Goal: Task Accomplishment & Management: Complete application form

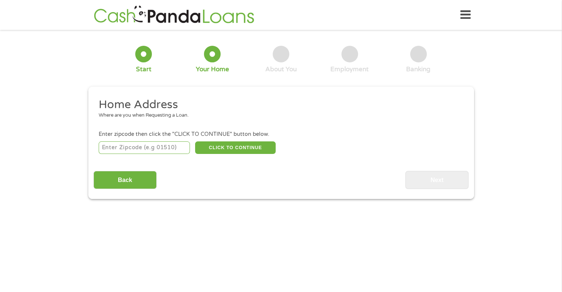
click at [166, 147] on input "number" at bounding box center [144, 148] width 91 height 13
type input "84078"
click at [222, 152] on button "CLICK TO CONTINUE" at bounding box center [235, 148] width 81 height 13
type input "84078"
type input "Vernal"
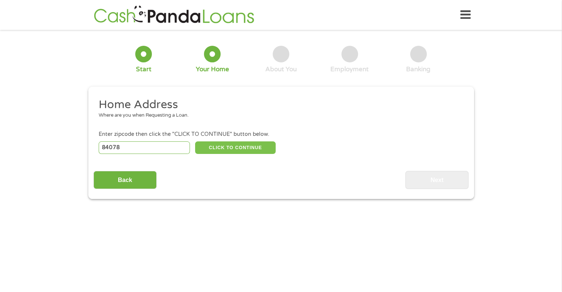
select select "[US_STATE]"
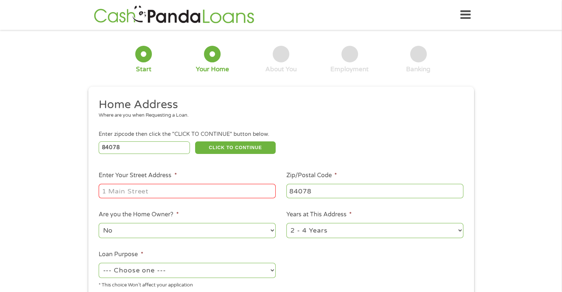
click at [211, 191] on input "Enter Your Street Address *" at bounding box center [187, 191] width 177 height 14
type input "1545 s 1600 w"
click at [176, 231] on select "No Yes" at bounding box center [187, 230] width 177 height 15
select select "yes"
click at [99, 224] on select "No Yes" at bounding box center [187, 230] width 177 height 15
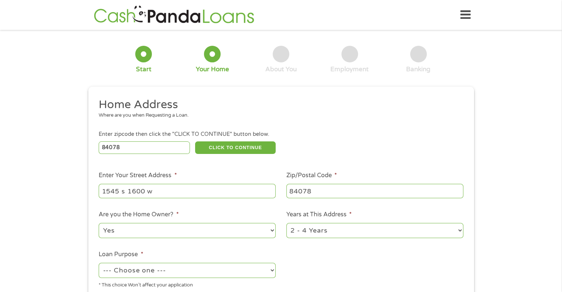
scroll to position [74, 0]
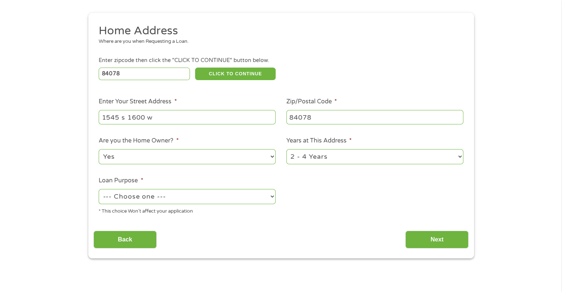
click at [159, 197] on select "--- Choose one --- Pay Bills Debt Consolidation Home Improvement Major Purchase…" at bounding box center [187, 196] width 177 height 15
select select "shorttermcash"
click at [99, 190] on select "--- Choose one --- Pay Bills Debt Consolidation Home Improvement Major Purchase…" at bounding box center [187, 196] width 177 height 15
click at [335, 161] on select "1 Year or less 1 - 2 Years 2 - 4 Years Over 4 Years" at bounding box center [374, 156] width 177 height 15
select select "60months"
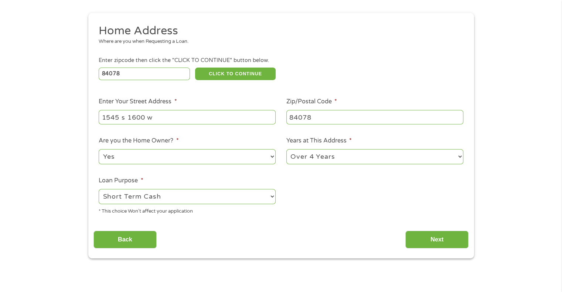
click at [286, 150] on select "1 Year or less 1 - 2 Years 2 - 4 Years Over 4 Years" at bounding box center [374, 156] width 177 height 15
click at [426, 244] on input "Next" at bounding box center [436, 240] width 63 height 18
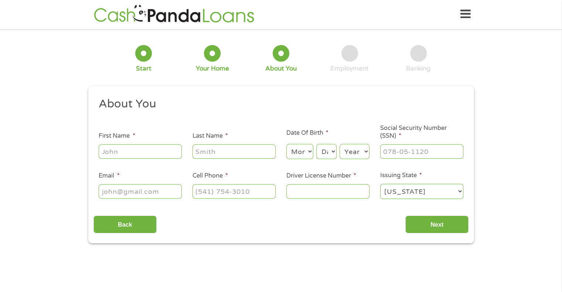
scroll to position [0, 0]
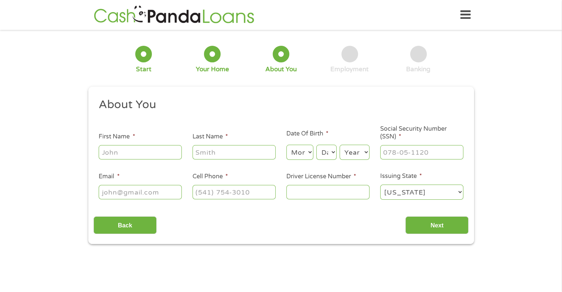
click at [167, 156] on input "First Name *" at bounding box center [140, 152] width 83 height 14
type input "[PERSON_NAME]"
click at [136, 192] on input "Email *" at bounding box center [140, 192] width 83 height 14
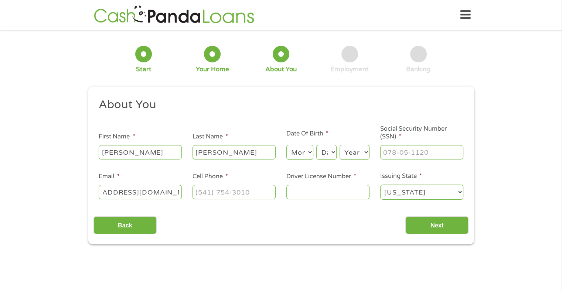
type input "[EMAIL_ADDRESS][DOMAIN_NAME]"
click at [204, 196] on input "(___) ___-____" at bounding box center [234, 192] width 83 height 14
type input "[PHONE_NUMBER]"
type input "___-__-____"
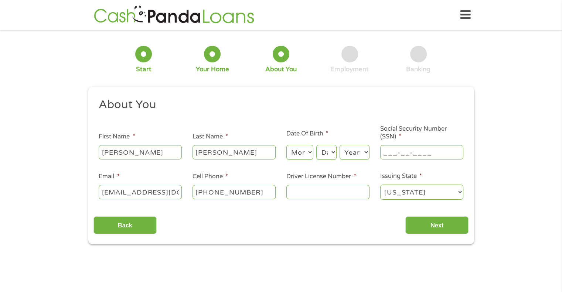
click at [427, 156] on input "___-__-____" at bounding box center [421, 152] width 83 height 14
click at [307, 152] on select "Month 1 2 3 4 5 6 7 8 9 10 11 12" at bounding box center [299, 152] width 27 height 15
select select "11"
click at [286, 145] on select "Month 1 2 3 4 5 6 7 8 9 10 11 12" at bounding box center [299, 152] width 27 height 15
click at [328, 155] on select "Day 1 2 3 4 5 6 7 8 9 10 11 12 13 14 15 16 17 18 19 20 21 22 23 24 25 26 27 28 …" at bounding box center [326, 152] width 20 height 15
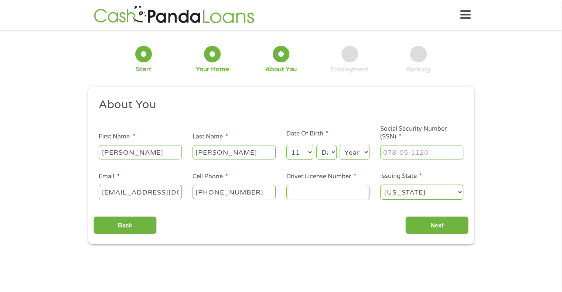
select select "9"
click at [316, 145] on select "Day 1 2 3 4 5 6 7 8 9 10 11 12 13 14 15 16 17 18 19 20 21 22 23 24 25 26 27 28 …" at bounding box center [326, 152] width 20 height 15
click at [357, 153] on select "Year [DATE] 2006 2005 2004 2003 2002 2001 2000 1999 1998 1997 1996 1995 1994 19…" at bounding box center [355, 152] width 30 height 15
select select "1977"
click at [340, 145] on select "Year [DATE] 2006 2005 2004 2003 2002 2001 2000 1999 1998 1997 1996 1995 1994 19…" at bounding box center [355, 152] width 30 height 15
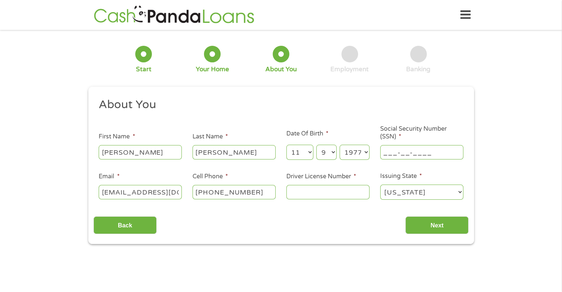
click at [420, 153] on input "___-__-____" at bounding box center [421, 152] width 83 height 14
type input "494-80-2213"
click at [363, 195] on input "Driver License Number *" at bounding box center [327, 192] width 83 height 14
type input "174709677"
click at [453, 228] on input "Next" at bounding box center [436, 226] width 63 height 18
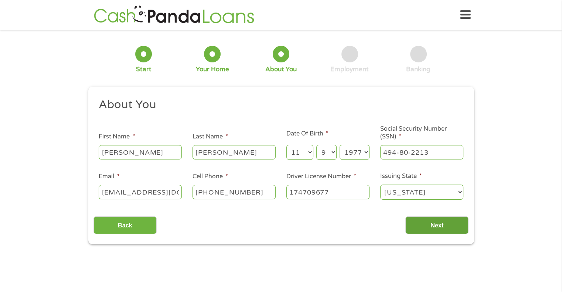
click at [440, 227] on input "Next" at bounding box center [436, 226] width 63 height 18
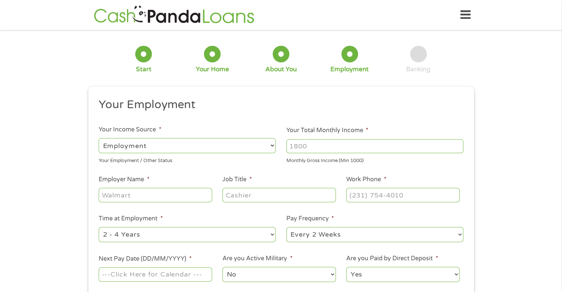
click at [316, 146] on input "Your Total Monthly Income *" at bounding box center [374, 146] width 177 height 14
type input "2"
type input "4080"
click at [169, 194] on input "Employer Name *" at bounding box center [155, 195] width 113 height 14
type input "[US_STATE] state courts"
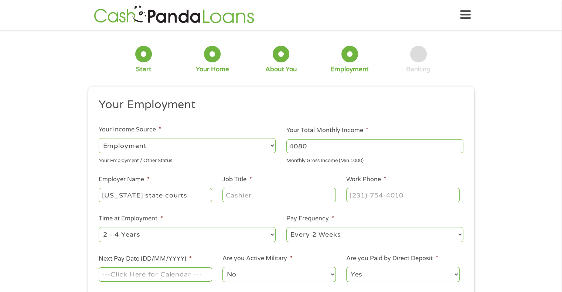
click at [238, 201] on input "Job Title *" at bounding box center [279, 195] width 113 height 14
type input "p"
type input "probation officer"
click at [386, 196] on input "(___) ___-____" at bounding box center [402, 195] width 113 height 14
type input "[PHONE_NUMBER]"
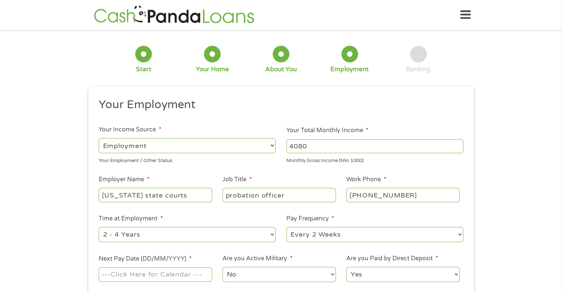
click at [265, 237] on select "--- Choose one --- 1 Year or less 1 - 2 Years 2 - 4 Years Over 4 Years" at bounding box center [187, 234] width 177 height 15
select select "60months"
click at [99, 228] on select "--- Choose one --- 1 Year or less 1 - 2 Years 2 - 4 Years Over 4 Years" at bounding box center [187, 234] width 177 height 15
click at [312, 238] on select "--- Choose one --- Every 2 Weeks Every Week Monthly Semi-Monthly" at bounding box center [374, 234] width 177 height 15
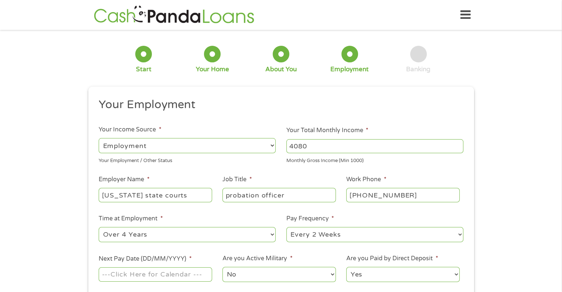
scroll to position [74, 0]
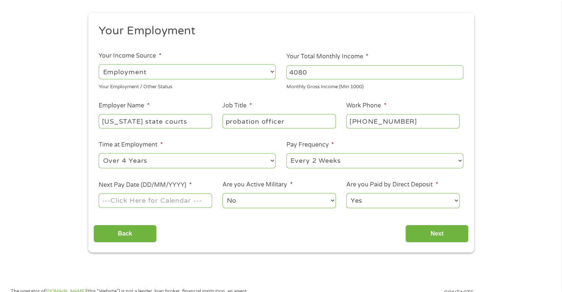
click at [200, 204] on input "Next Pay Date (DD/MM/YYYY) *" at bounding box center [155, 201] width 113 height 14
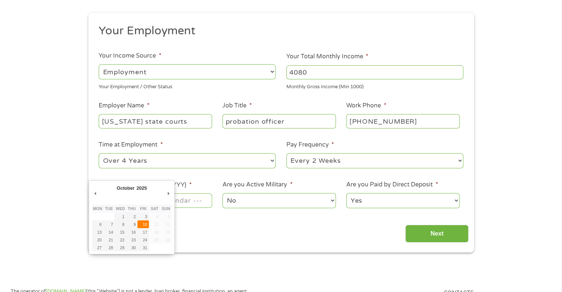
type input "[DATE]"
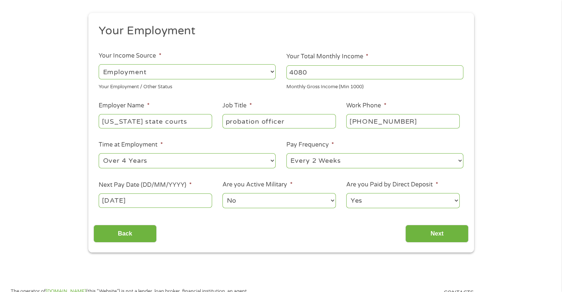
click at [251, 204] on select "No Yes" at bounding box center [279, 200] width 113 height 15
click at [223, 194] on select "No Yes" at bounding box center [279, 200] width 113 height 15
click at [441, 232] on input "Next" at bounding box center [436, 234] width 63 height 18
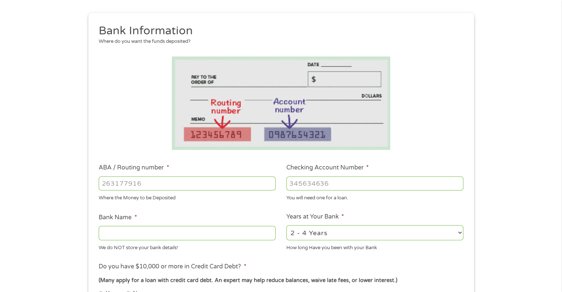
click at [344, 236] on select "2 - 4 Years 6 - 12 Months 1 - 2 Years Over 4 Years" at bounding box center [374, 232] width 177 height 15
select select "60months"
click at [286, 226] on select "2 - 4 Years 6 - 12 Months 1 - 2 Years Over 4 Years" at bounding box center [374, 232] width 177 height 15
click at [179, 237] on input "Bank Name *" at bounding box center [187, 233] width 177 height 14
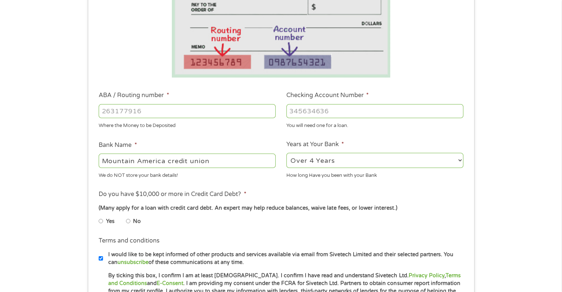
scroll to position [148, 0]
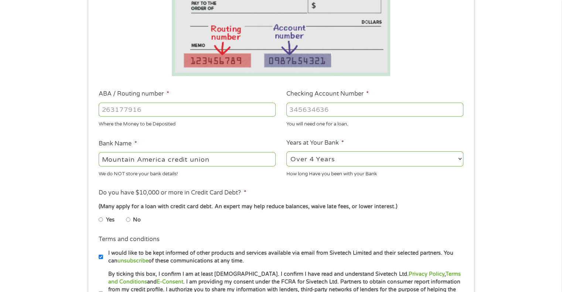
type input "Mountain America credit union"
click at [128, 222] on input "No" at bounding box center [128, 220] width 4 height 12
radio input "true"
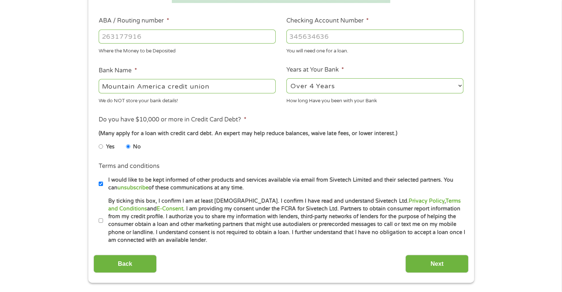
scroll to position [222, 0]
click at [101, 220] on input "By ticking this box, I confirm I am at least [DEMOGRAPHIC_DATA]. I confirm I ha…" at bounding box center [101, 220] width 4 height 12
checkbox input "true"
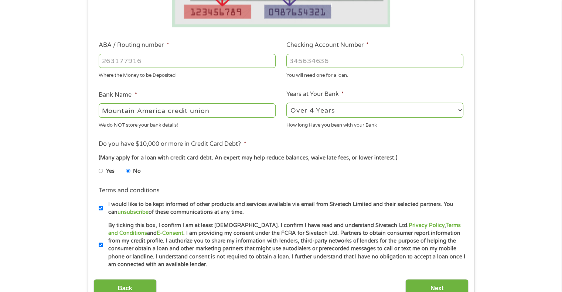
scroll to position [148, 0]
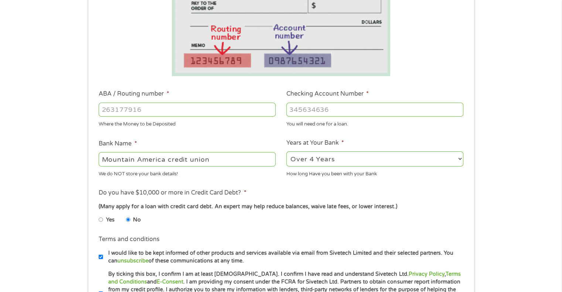
click at [196, 109] on input "ABA / Routing number *" at bounding box center [187, 110] width 177 height 14
type input "324079555"
type input "MOUNTAIN AMERICA FCU"
type input "324079555"
click at [306, 107] on input "Checking Account Number *" at bounding box center [374, 110] width 177 height 14
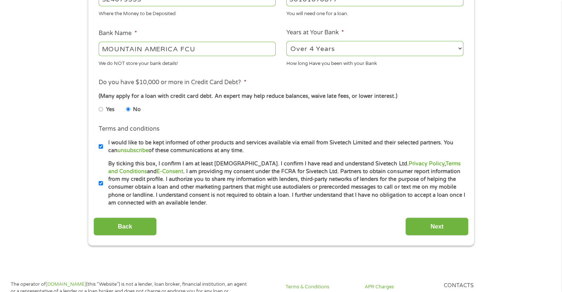
scroll to position [259, 0]
type input "50101070877"
click at [420, 228] on input "Next" at bounding box center [436, 226] width 63 height 18
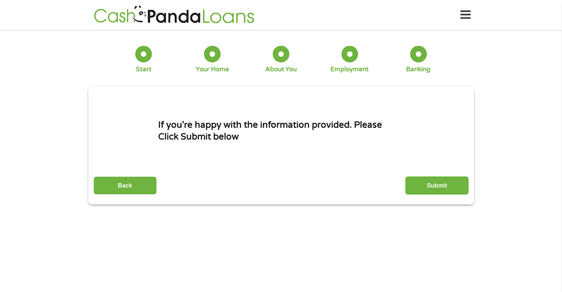
scroll to position [0, 0]
click at [437, 187] on input "Submit" at bounding box center [436, 186] width 63 height 18
